Goal: Information Seeking & Learning: Learn about a topic

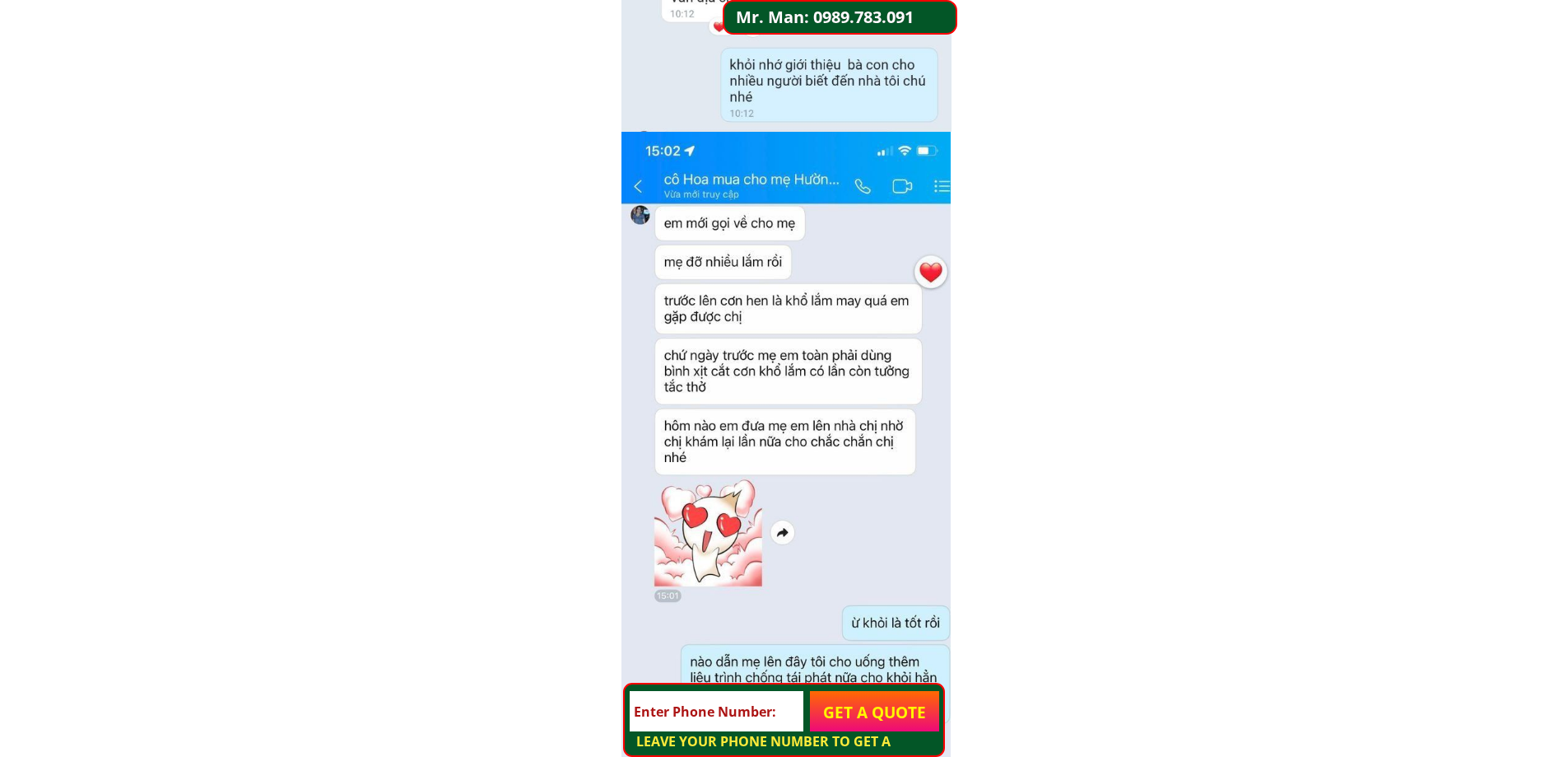
scroll to position [6752, 0]
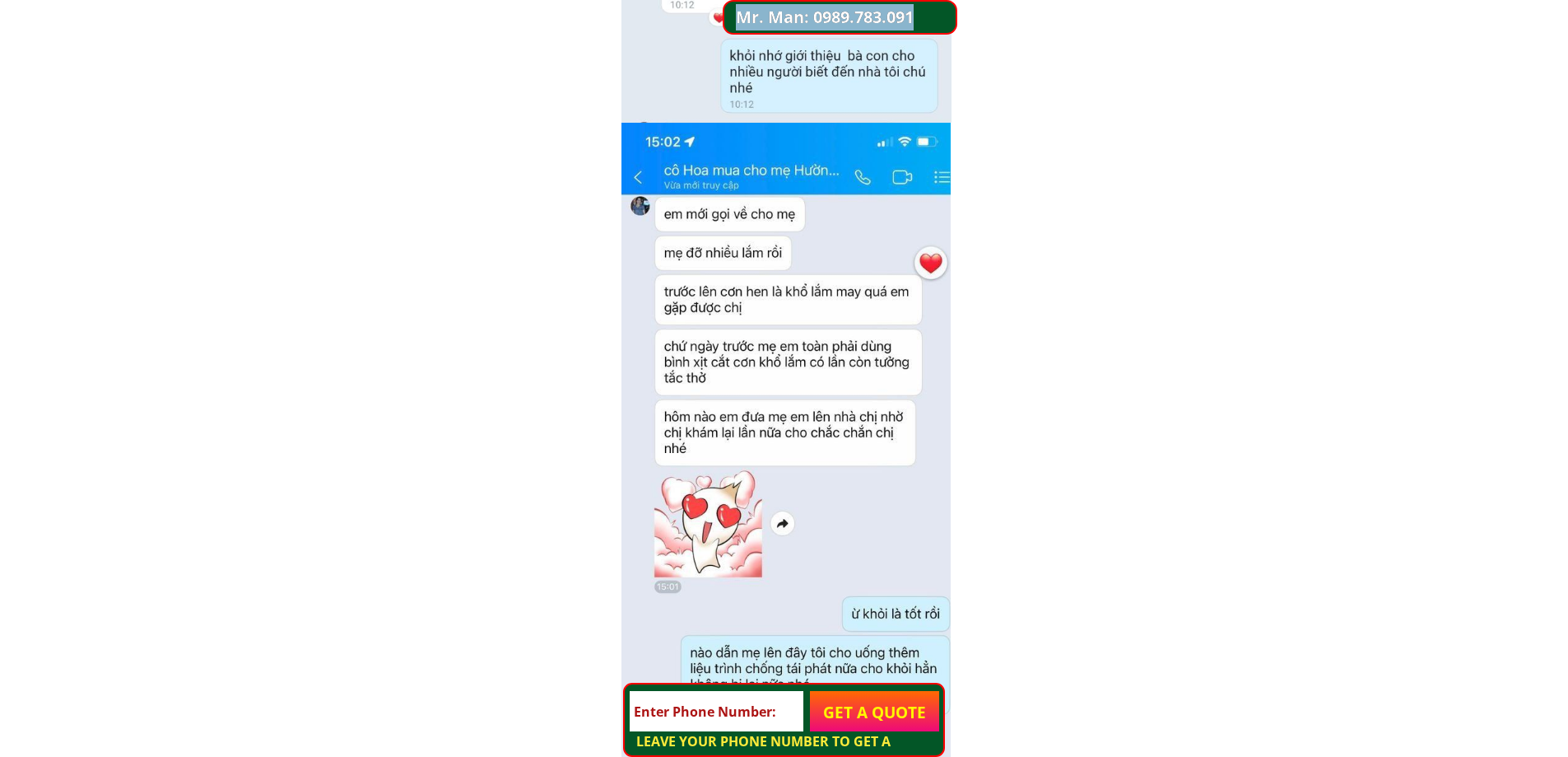
drag, startPoint x: 776, startPoint y: 363, endPoint x: 176, endPoint y: 361, distance: 600.0
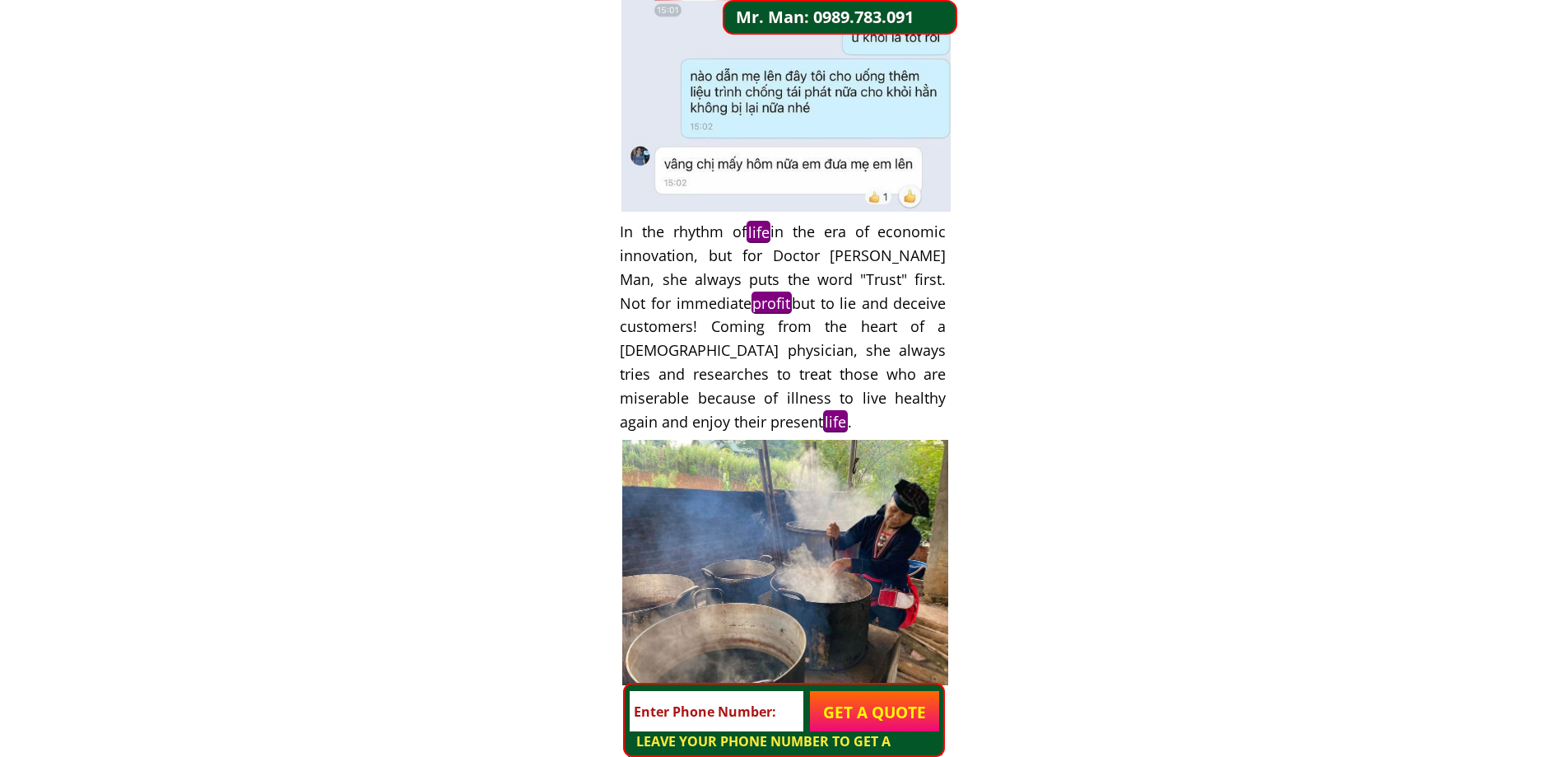
click at [697, 390] on font "In the rhythm of life in the era of economic innovation, but for Doctor [PERSON…" at bounding box center [782, 327] width 326 height 212
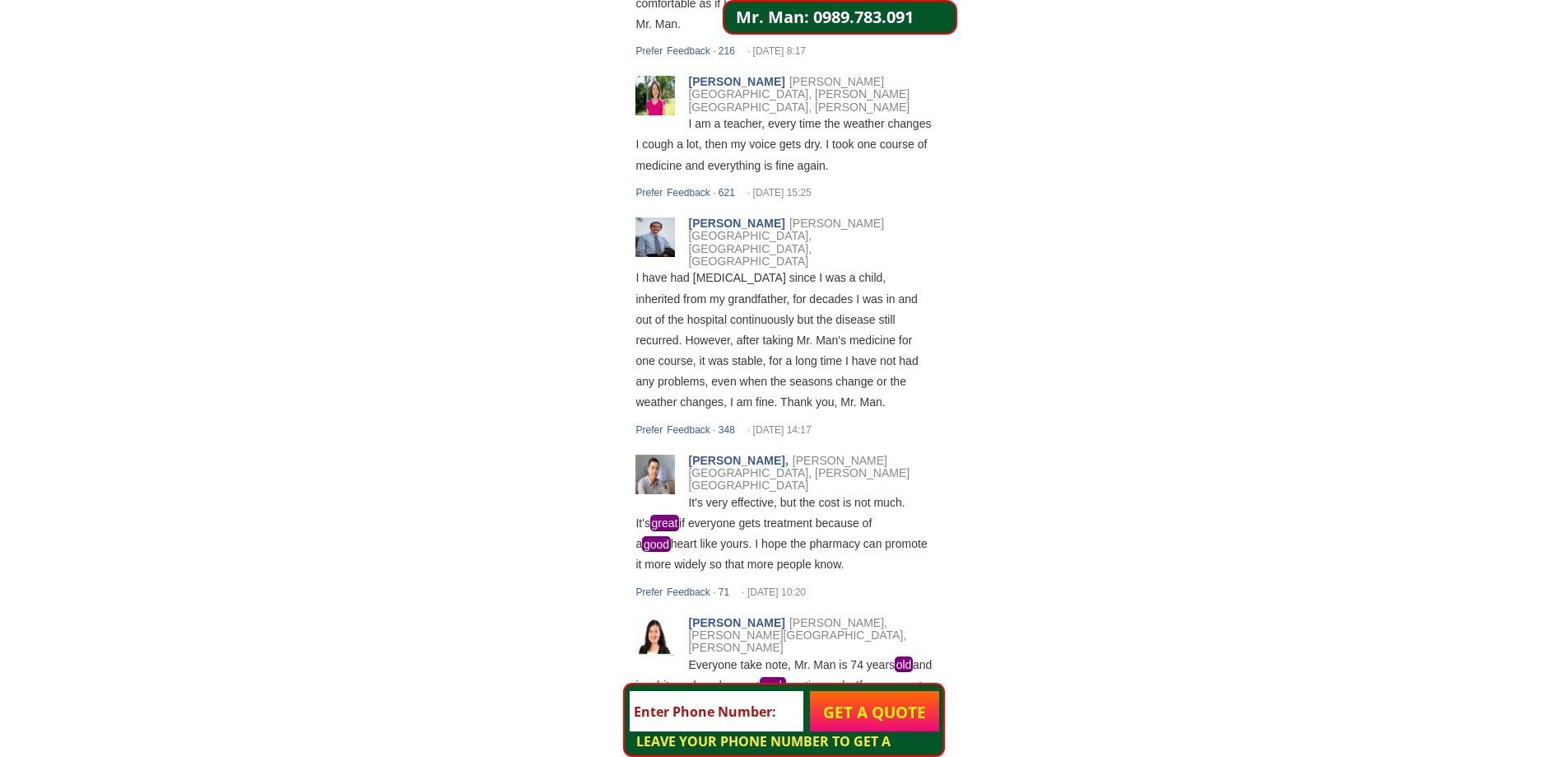
drag, startPoint x: 710, startPoint y: 236, endPoint x: 757, endPoint y: 553, distance: 320.5
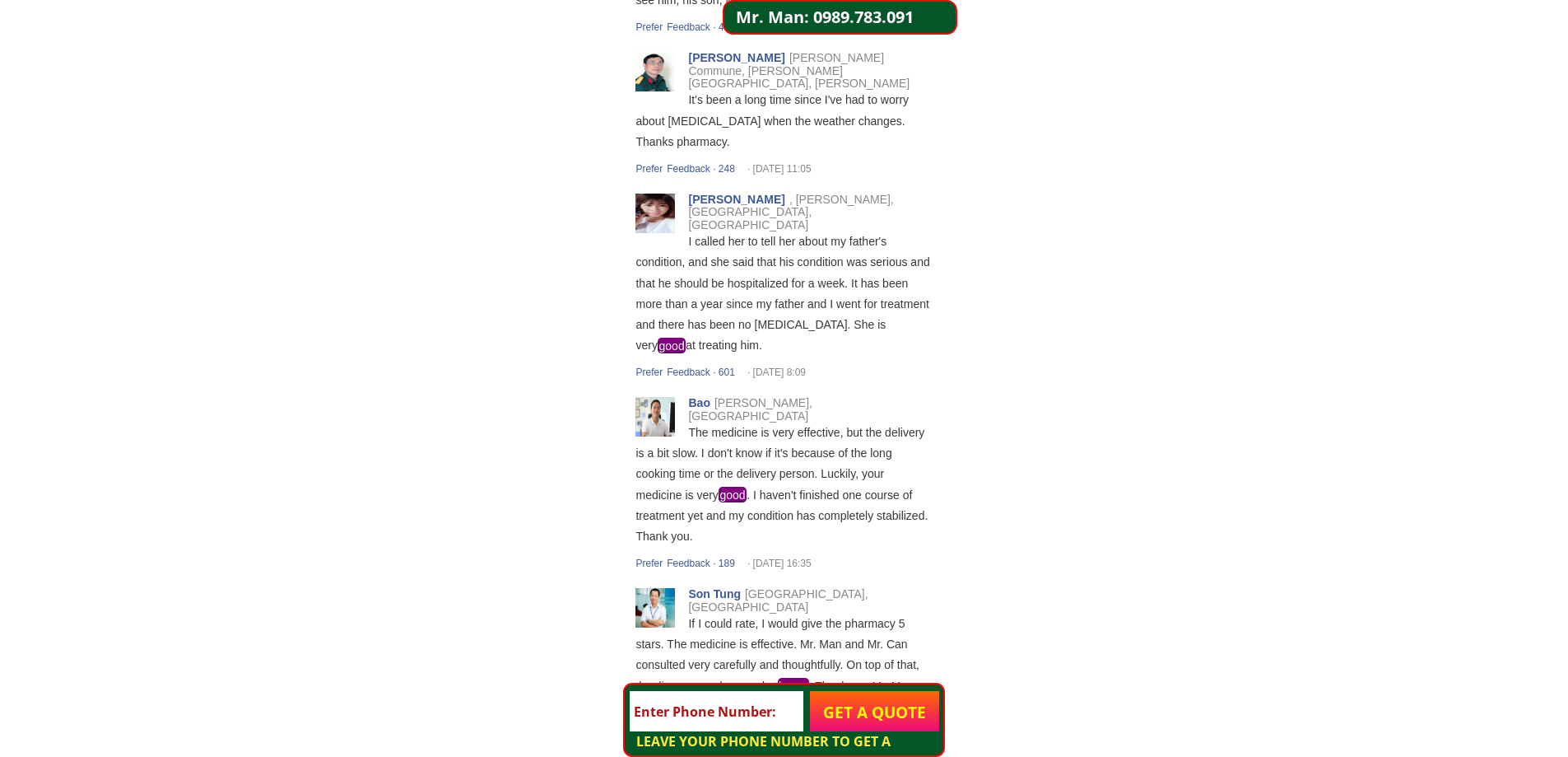
scroll to position [9736, 0]
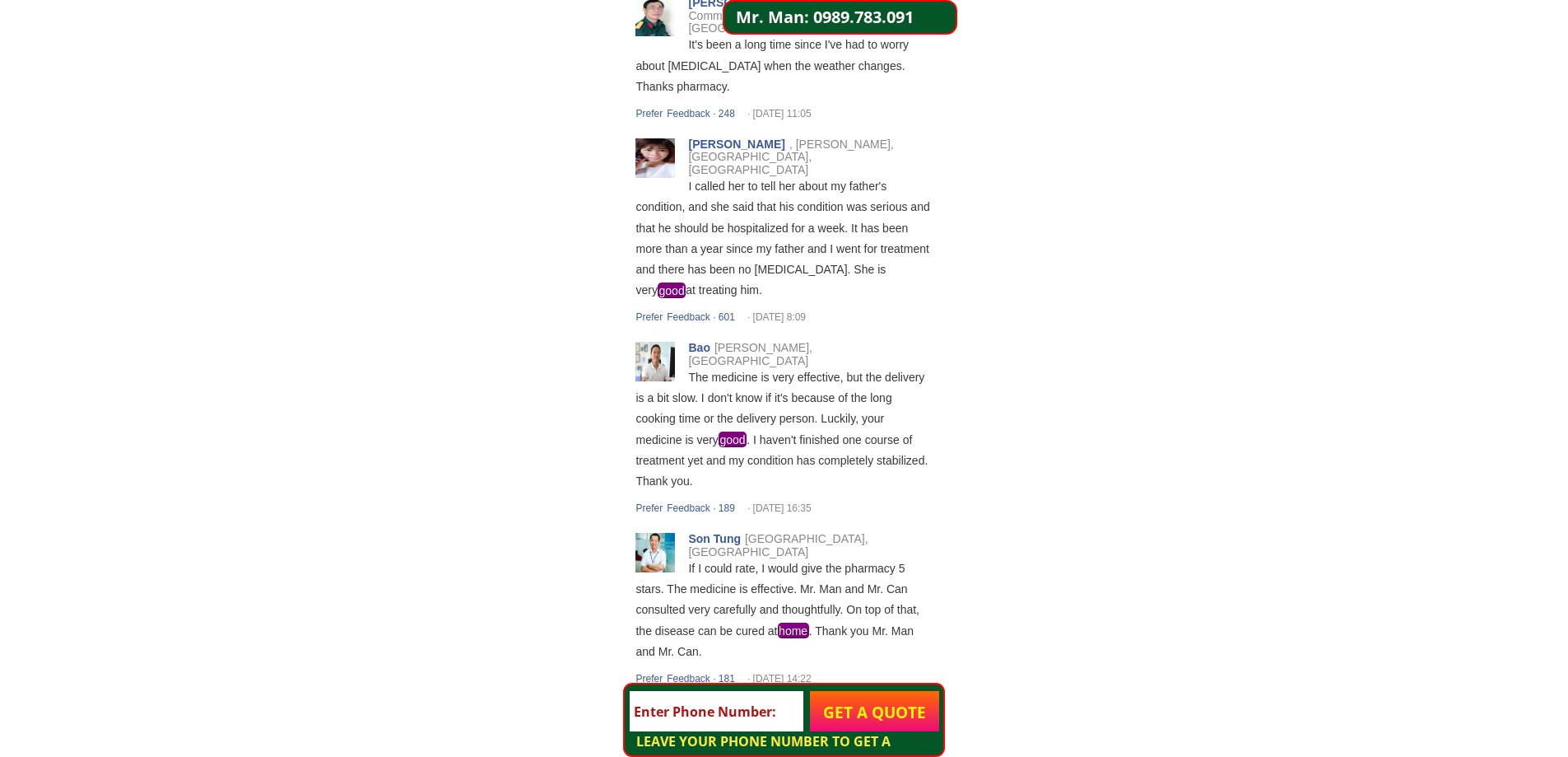
drag, startPoint x: 825, startPoint y: 708, endPoint x: 1209, endPoint y: 760, distance: 387.5
drag, startPoint x: 670, startPoint y: 743, endPoint x: 1031, endPoint y: 736, distance: 361.1
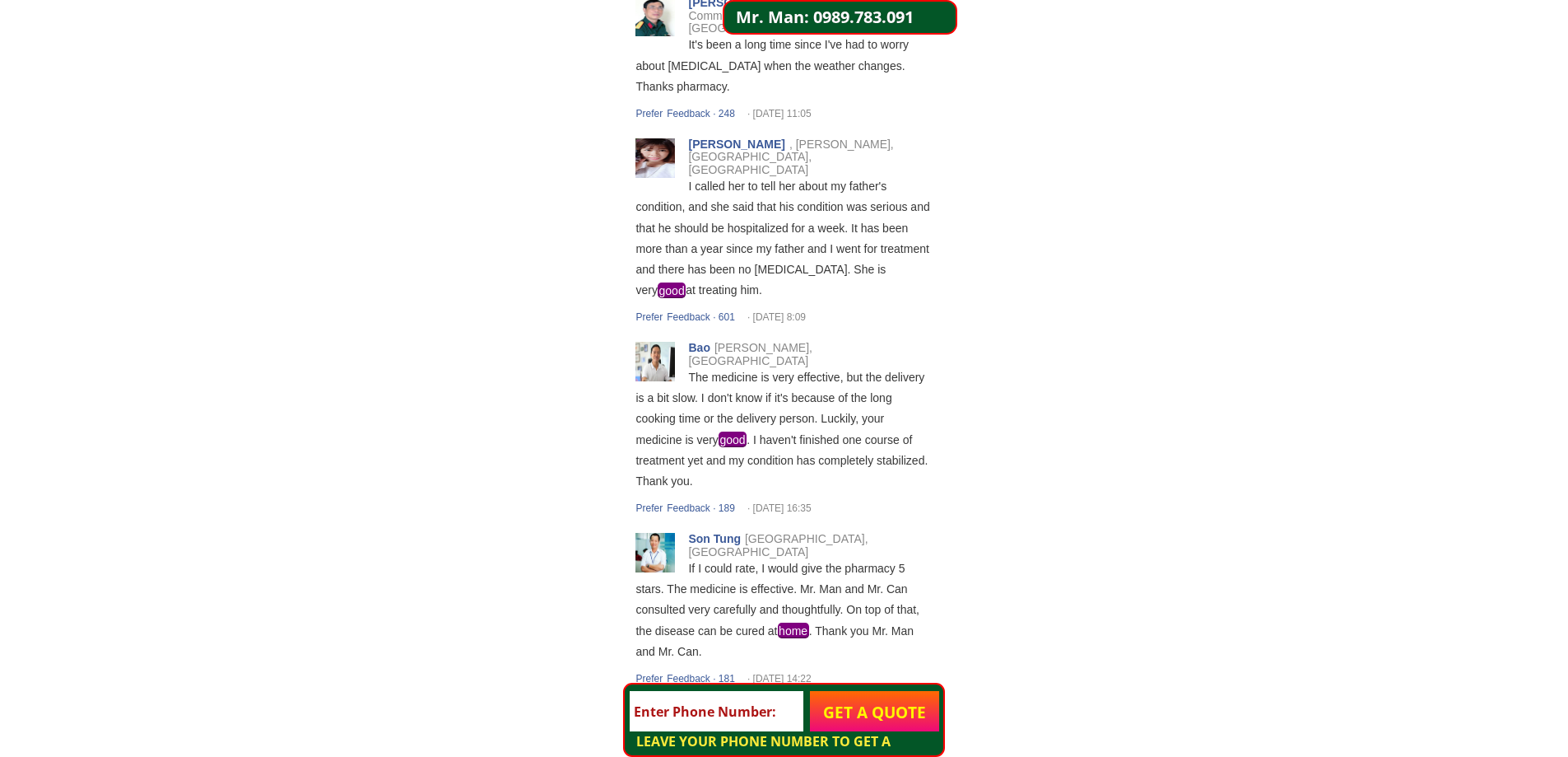
click at [675, 719] on input "tel" at bounding box center [716, 711] width 173 height 41
drag, startPoint x: 590, startPoint y: 259, endPoint x: 1071, endPoint y: 680, distance: 639.2
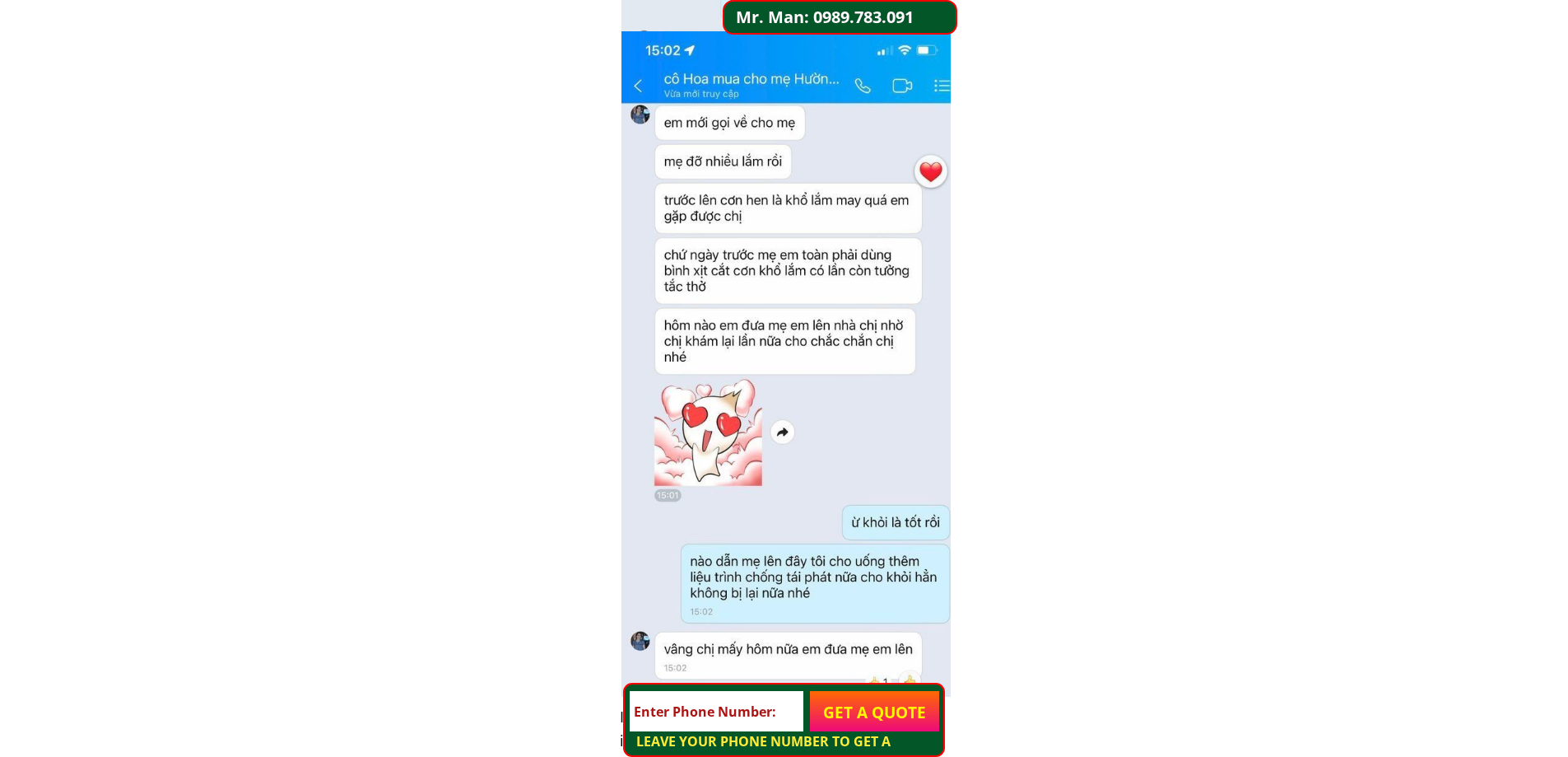
scroll to position [6772, 0]
